Goal: Transaction & Acquisition: Purchase product/service

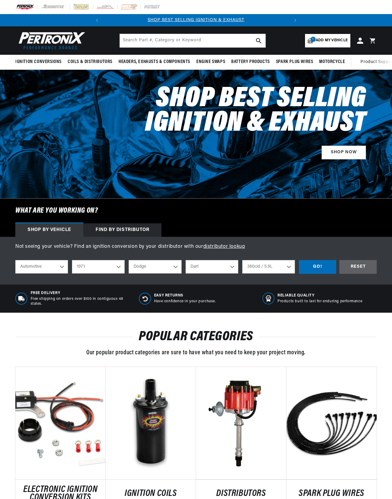
select select "1971"
select select "Dodge"
select select "Dart"
select select "360cid-5.9L"
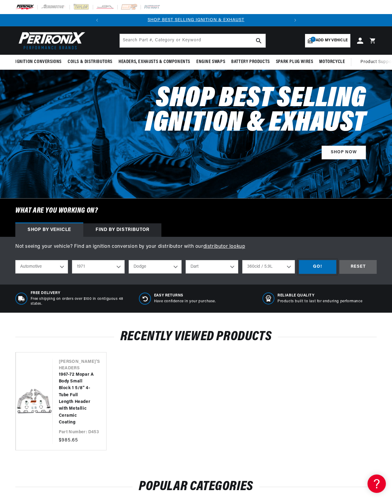
click at [299, 274] on div "GO!" at bounding box center [317, 267] width 37 height 14
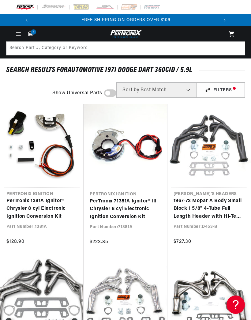
click at [110, 95] on span at bounding box center [110, 92] width 12 height 7
click at [109, 94] on input "checkbox" at bounding box center [107, 94] width 4 height 0
checkbox input "true"
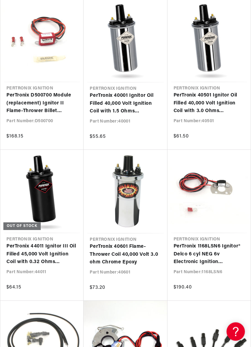
scroll to position [0, 186]
